Goal: Transaction & Acquisition: Book appointment/travel/reservation

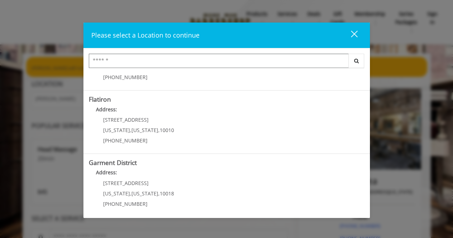
scroll to position [173, 0]
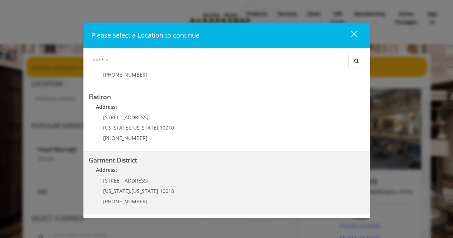
click at [180, 173] on District "Address:" at bounding box center [227, 171] width 276 height 11
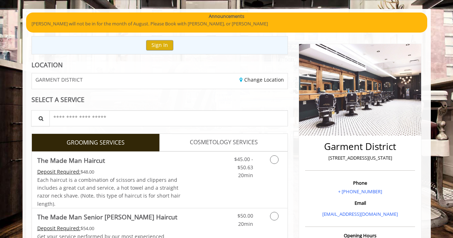
scroll to position [45, 0]
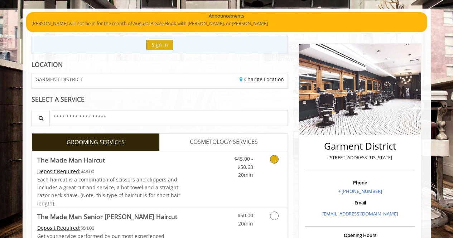
click at [273, 158] on icon "Grooming services" at bounding box center [274, 159] width 9 height 9
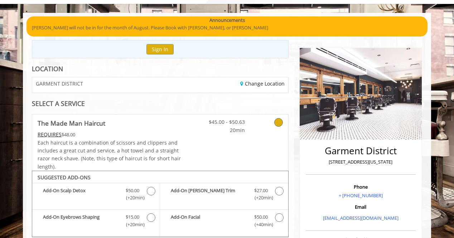
click at [273, 158] on div "$45.00 - $50.63 20min" at bounding box center [245, 143] width 85 height 56
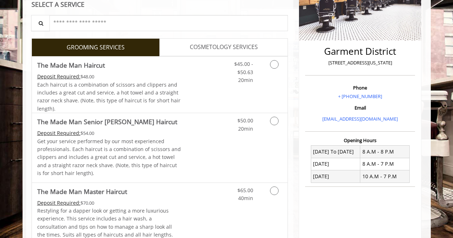
scroll to position [139, 0]
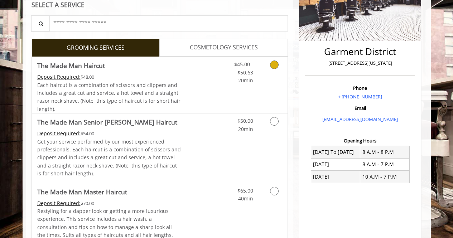
click at [277, 62] on icon "Grooming services" at bounding box center [274, 64] width 9 height 9
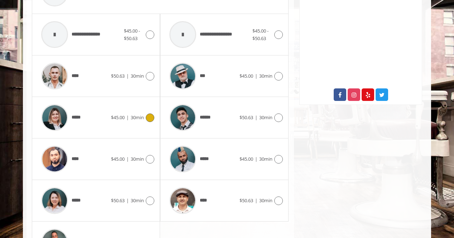
scroll to position [339, 0]
click at [151, 201] on icon at bounding box center [150, 200] width 9 height 9
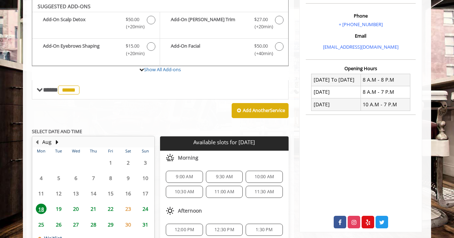
scroll to position [221, 0]
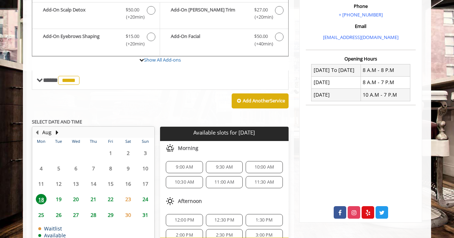
click at [93, 197] on span "21" at bounding box center [93, 199] width 11 height 10
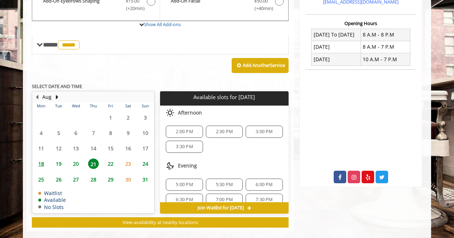
scroll to position [267, 0]
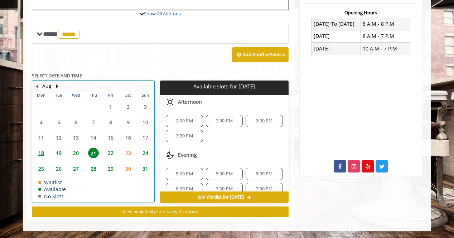
click at [93, 197] on table "Mon Tue Wed Thu Fri Sat Sun 28 29 30 31 1 2 3 4 5 6 7 8 9 10 11 12 13 14 15 16 …" at bounding box center [93, 147] width 121 height 111
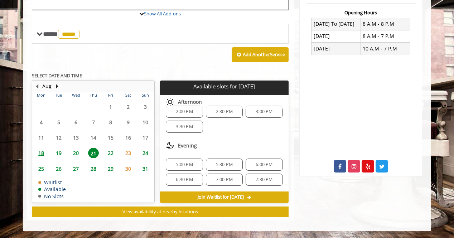
click at [111, 152] on span "22" at bounding box center [110, 153] width 11 height 10
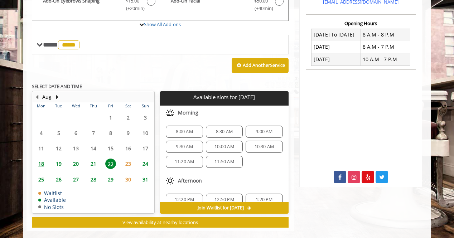
scroll to position [267, 0]
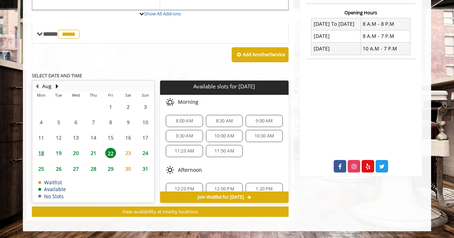
click at [94, 153] on span "21" at bounding box center [93, 153] width 11 height 10
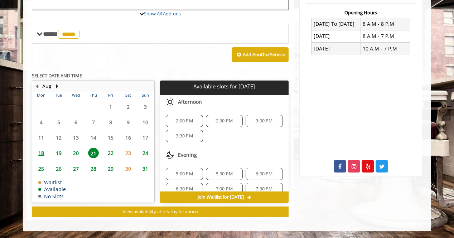
scroll to position [9, 0]
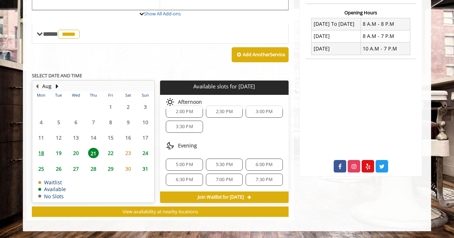
click at [251, 196] on icon at bounding box center [249, 197] width 4 height 4
click at [186, 164] on span "5:00 PM" at bounding box center [184, 165] width 17 height 6
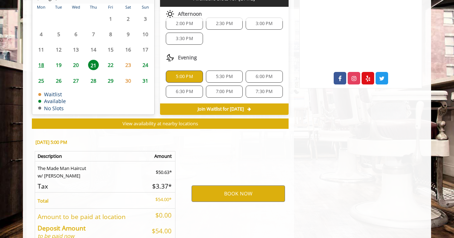
scroll to position [397, 0]
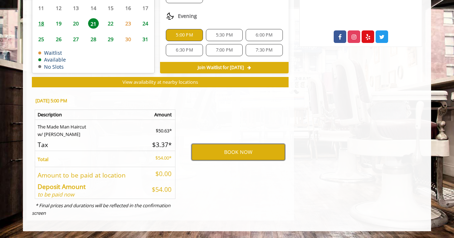
click at [257, 152] on button "BOOK NOW" at bounding box center [237, 152] width 93 height 16
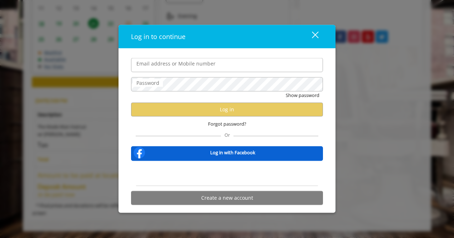
type input "**********"
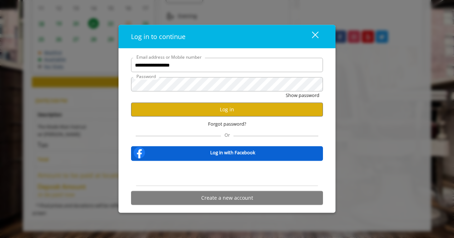
scroll to position [0, 0]
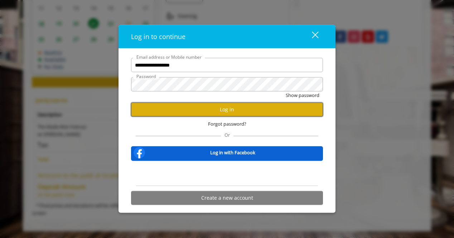
click at [224, 108] on button "Log in" at bounding box center [227, 109] width 192 height 14
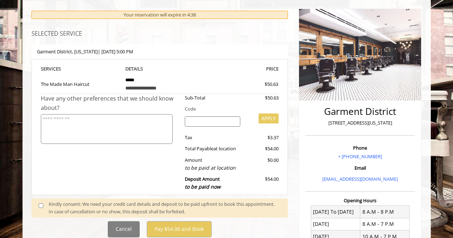
scroll to position [138, 0]
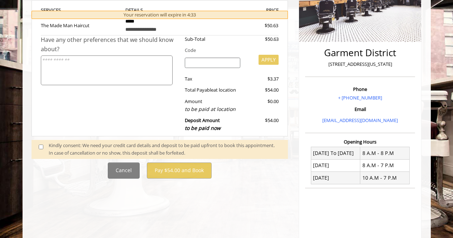
click at [257, 176] on div "Cancel Pay $54.00 and Book" at bounding box center [159, 170] width 267 height 16
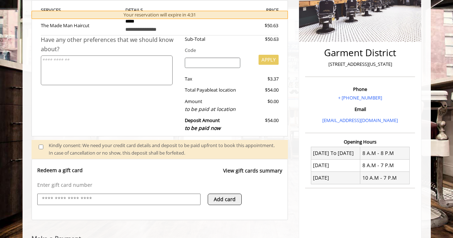
scroll to position [256, 0]
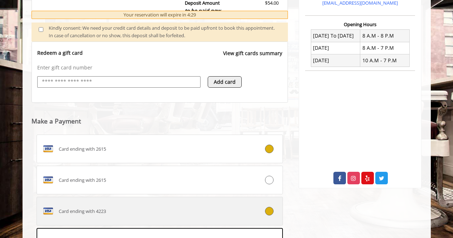
click at [270, 213] on icon at bounding box center [269, 211] width 9 height 9
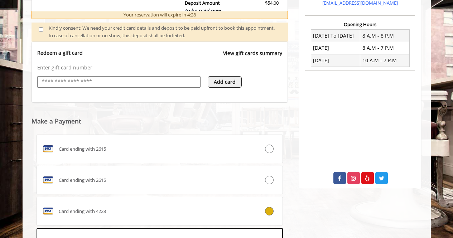
scroll to position [365, 0]
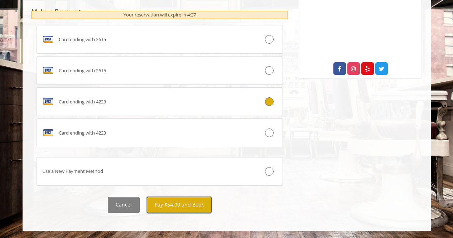
click at [186, 203] on button "Pay $54.00 and Book" at bounding box center [179, 205] width 65 height 16
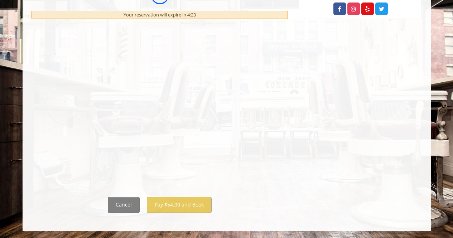
scroll to position [0, 0]
